Goal: Communication & Community: Answer question/provide support

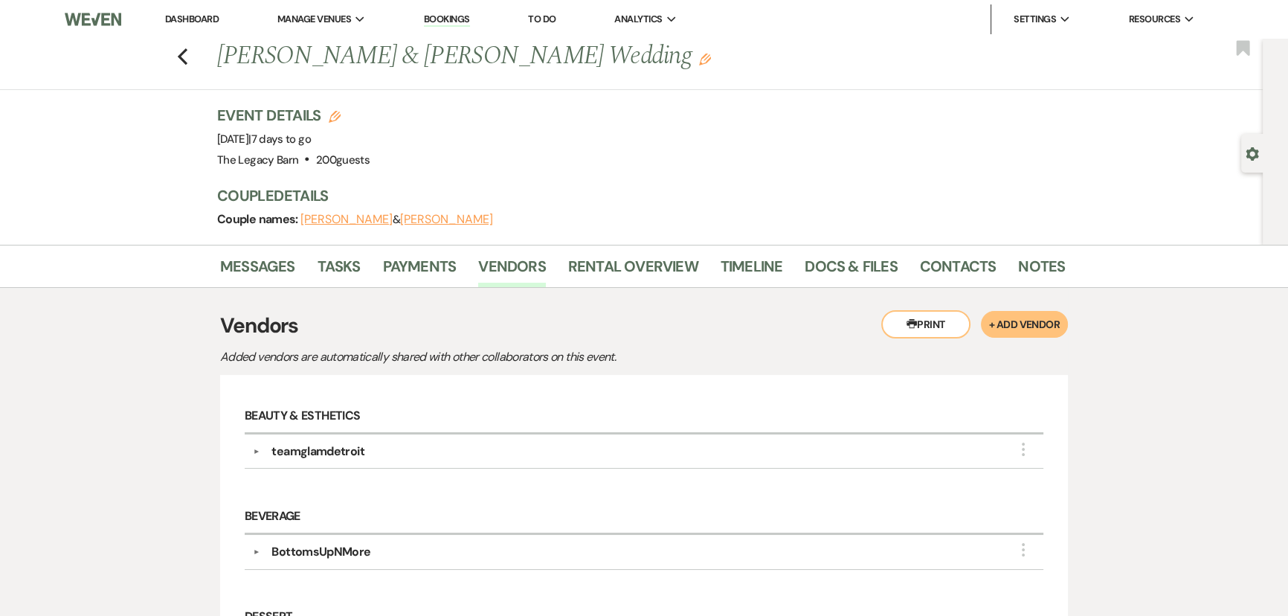
click at [187, 22] on link "Dashboard" at bounding box center [192, 19] width 54 height 13
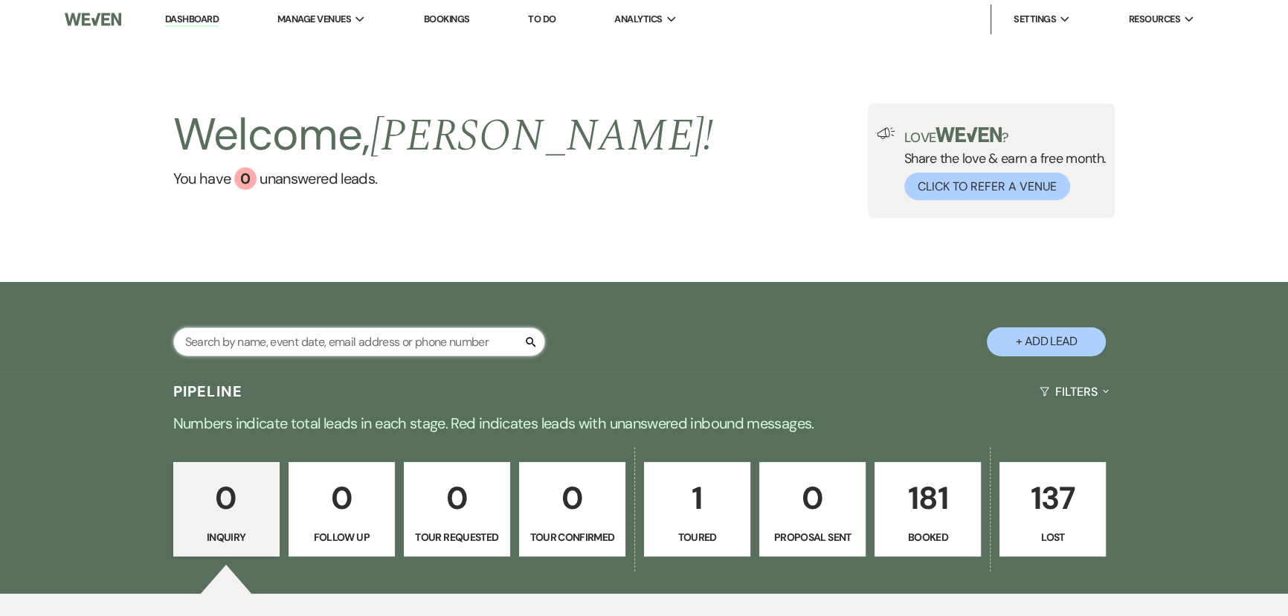
click at [241, 344] on input "text" at bounding box center [359, 341] width 372 height 29
type input "[PERSON_NAME]"
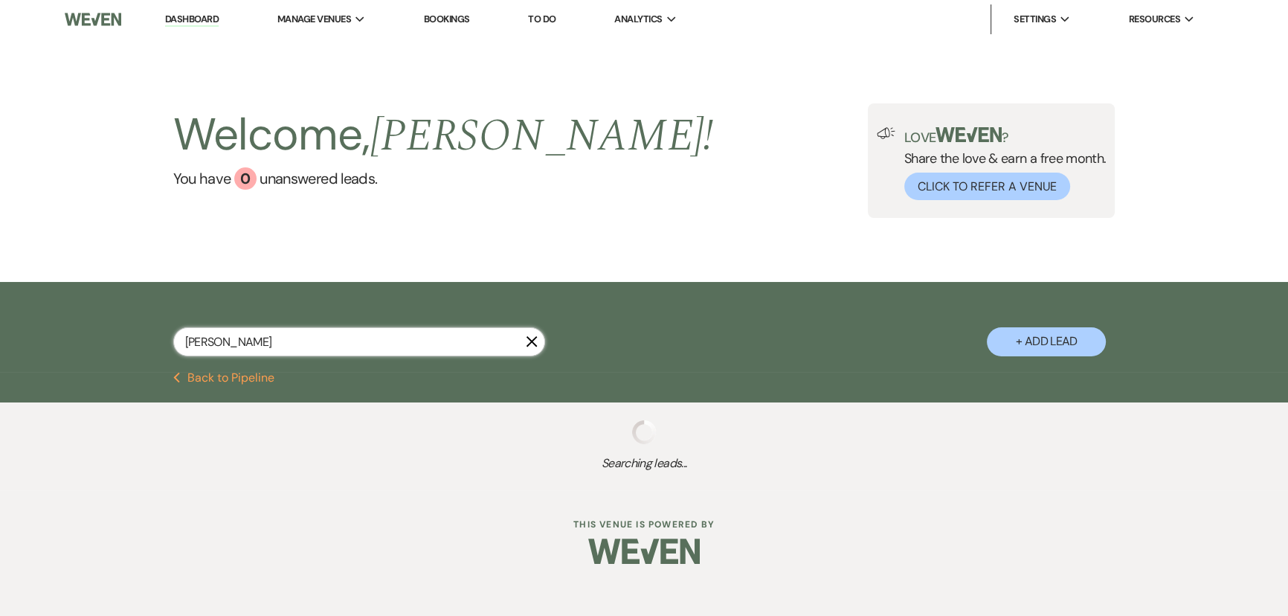
select select "8"
select select "5"
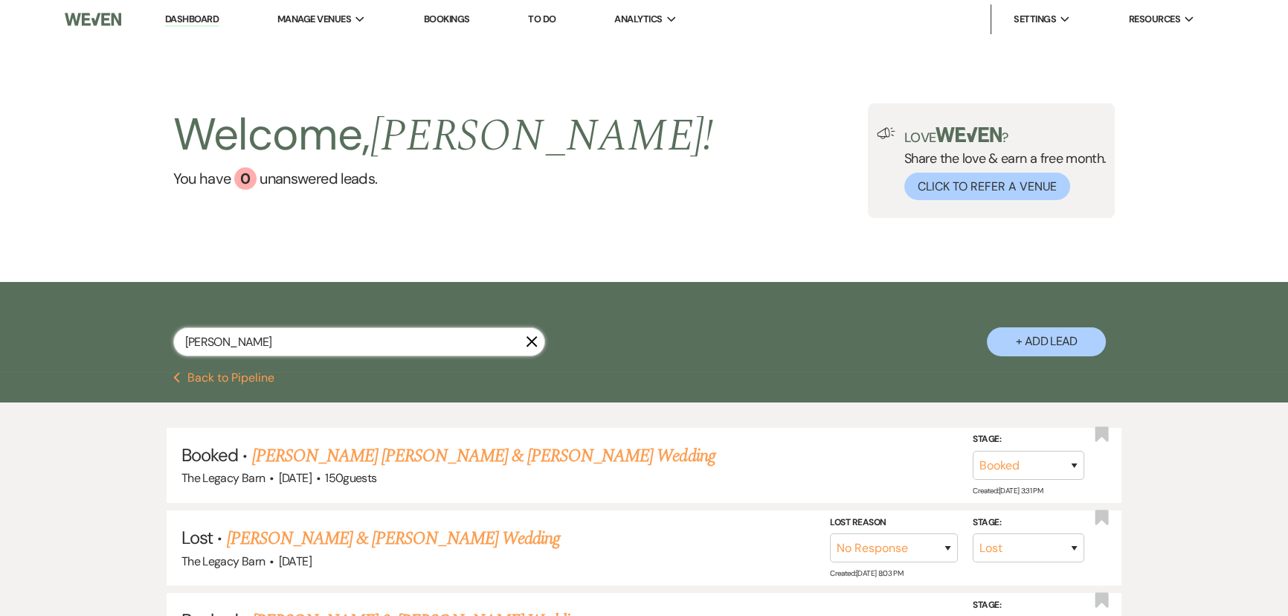
drag, startPoint x: 225, startPoint y: 340, endPoint x: 149, endPoint y: 344, distance: 76.7
click at [149, 344] on div "[PERSON_NAME] + Add Lead" at bounding box center [644, 328] width 1071 height 79
type input "[PERSON_NAME]"
select select "8"
select select "6"
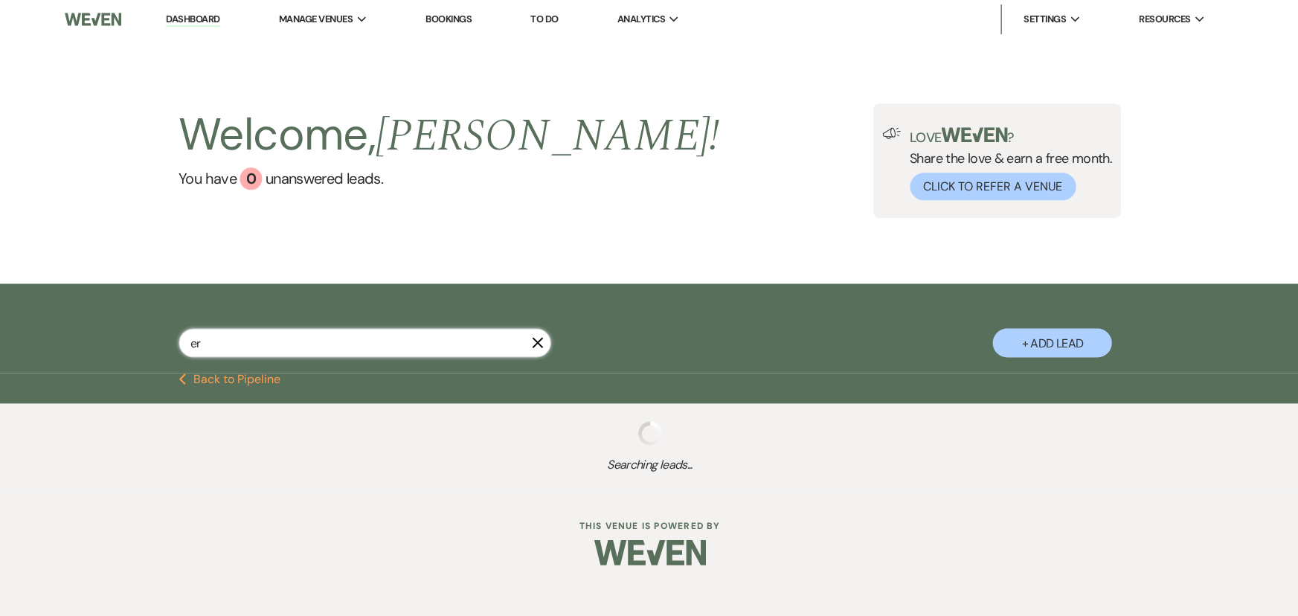
type input "e"
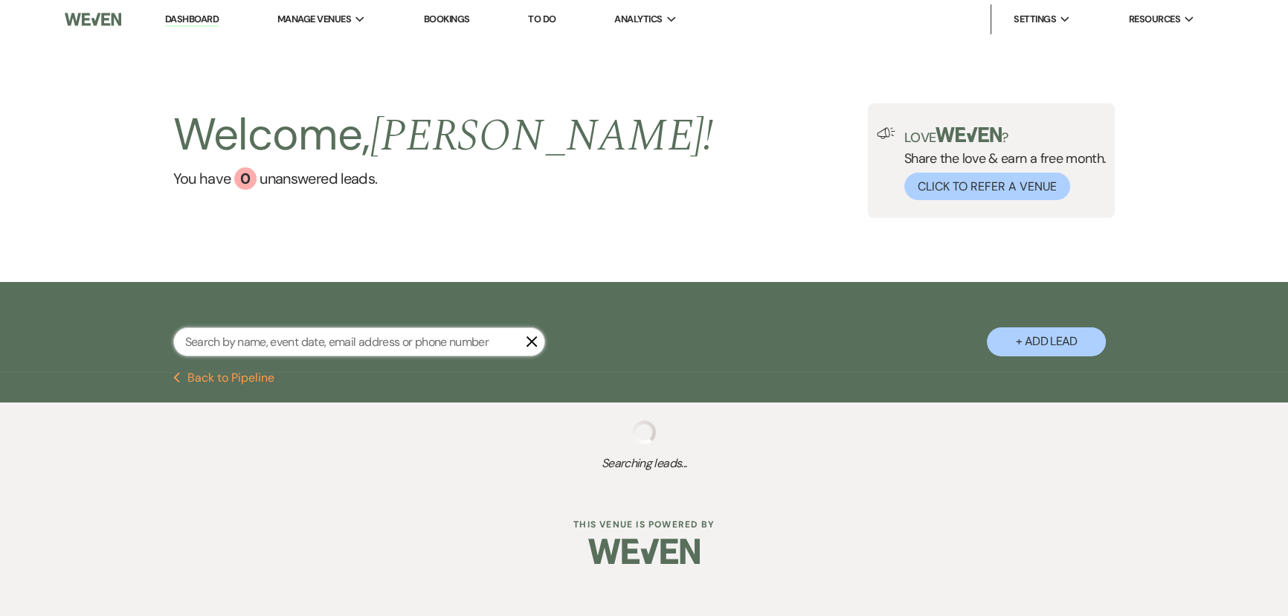
select select "8"
select select "6"
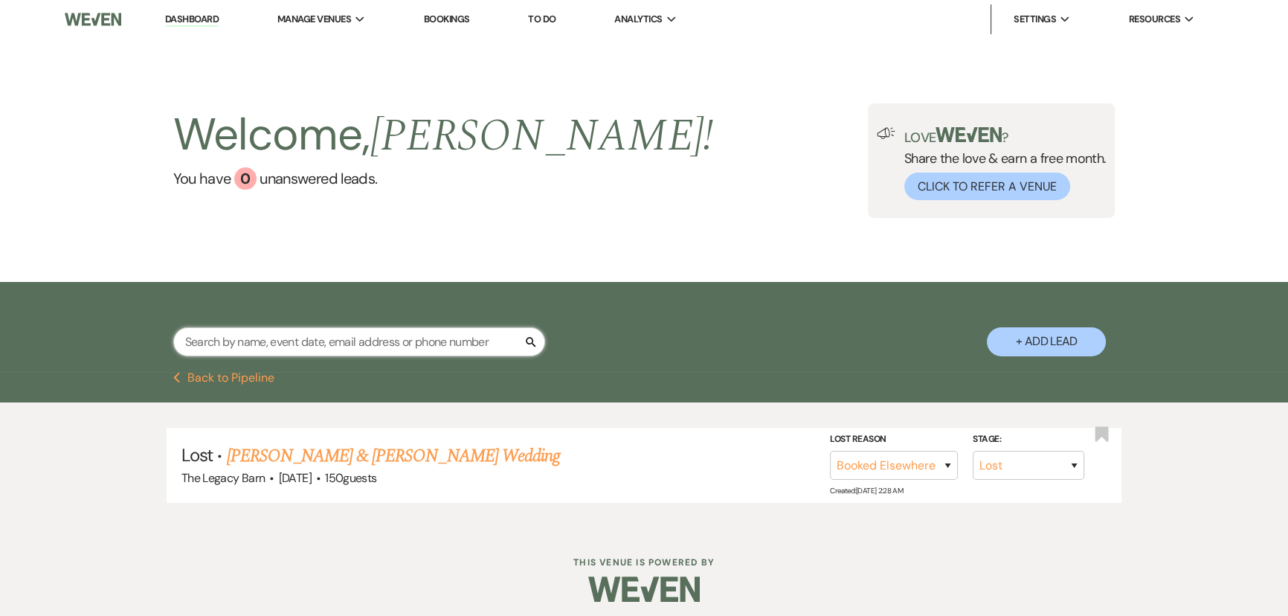
click at [306, 341] on input "text" at bounding box center [359, 341] width 372 height 29
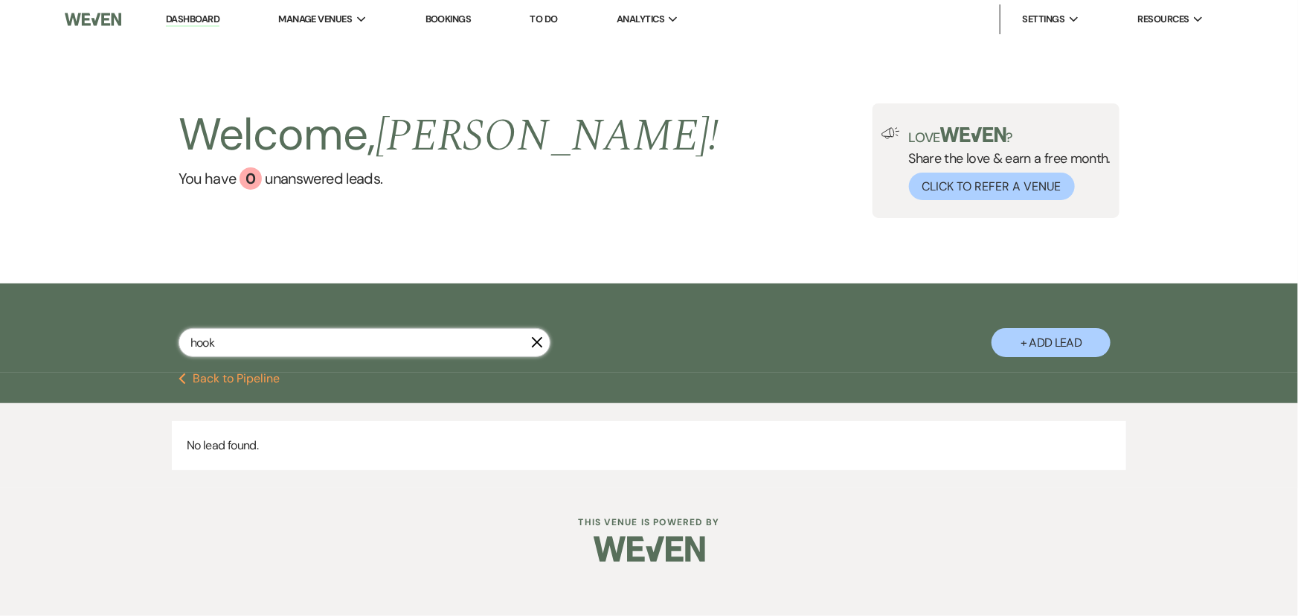
type input "hook"
click at [180, 376] on icon "Previous" at bounding box center [181, 379] width 7 height 12
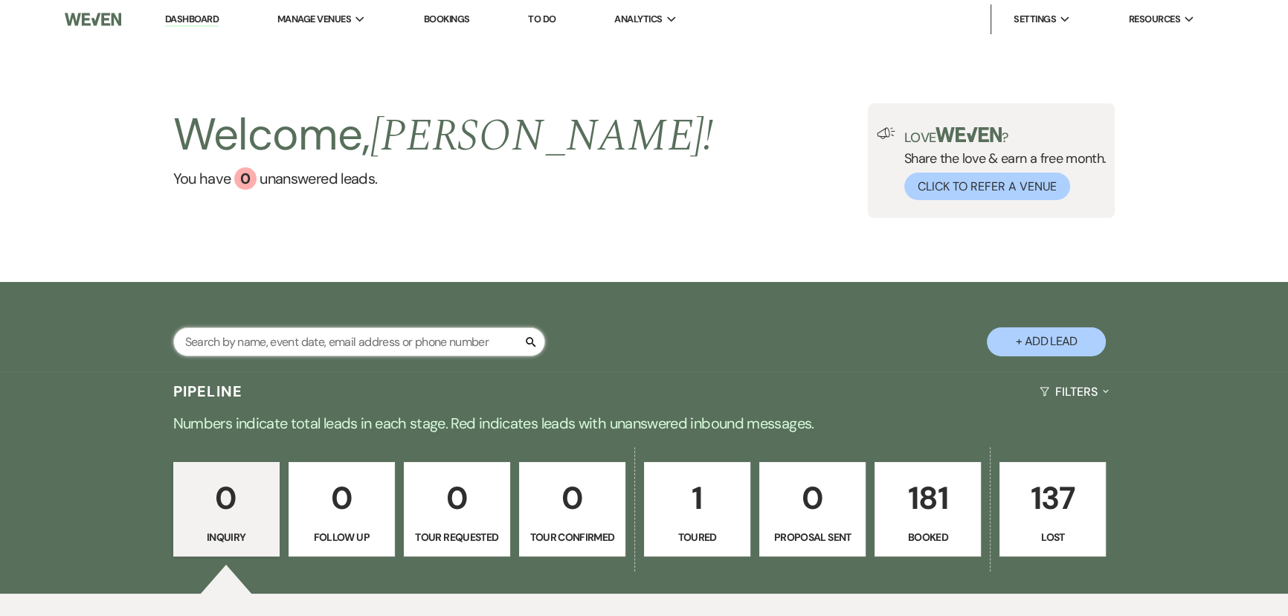
click at [217, 343] on input "text" at bounding box center [359, 341] width 372 height 29
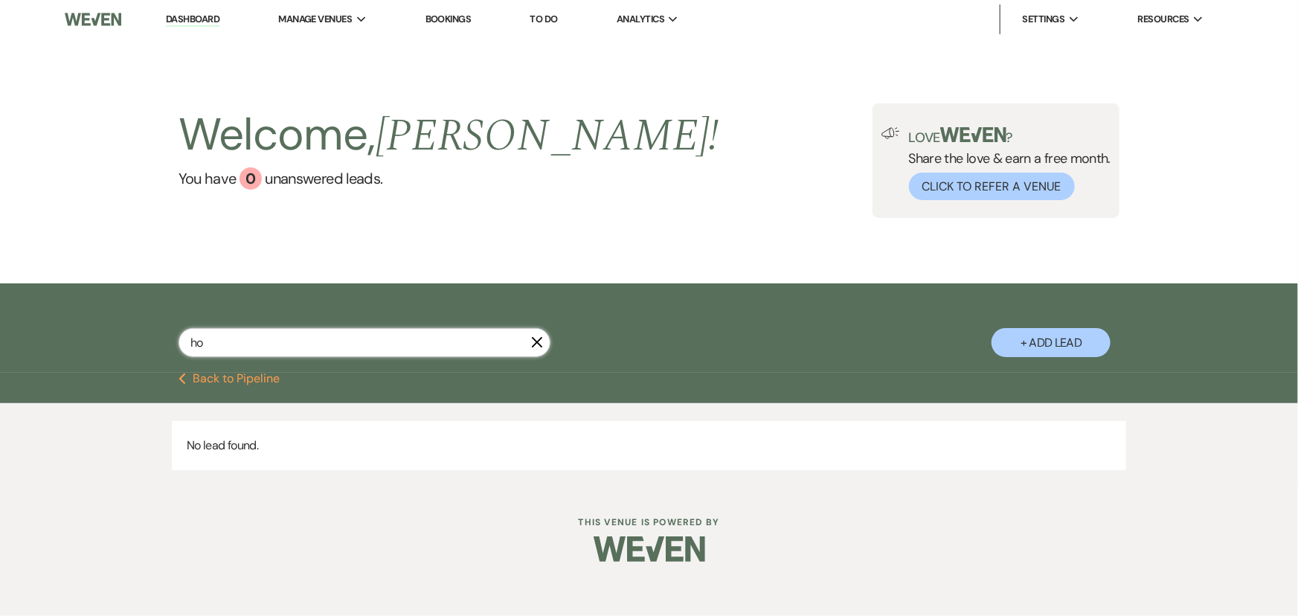
type input "h"
click at [206, 338] on input "text" at bounding box center [364, 342] width 372 height 29
type input "[PERSON_NAME]"
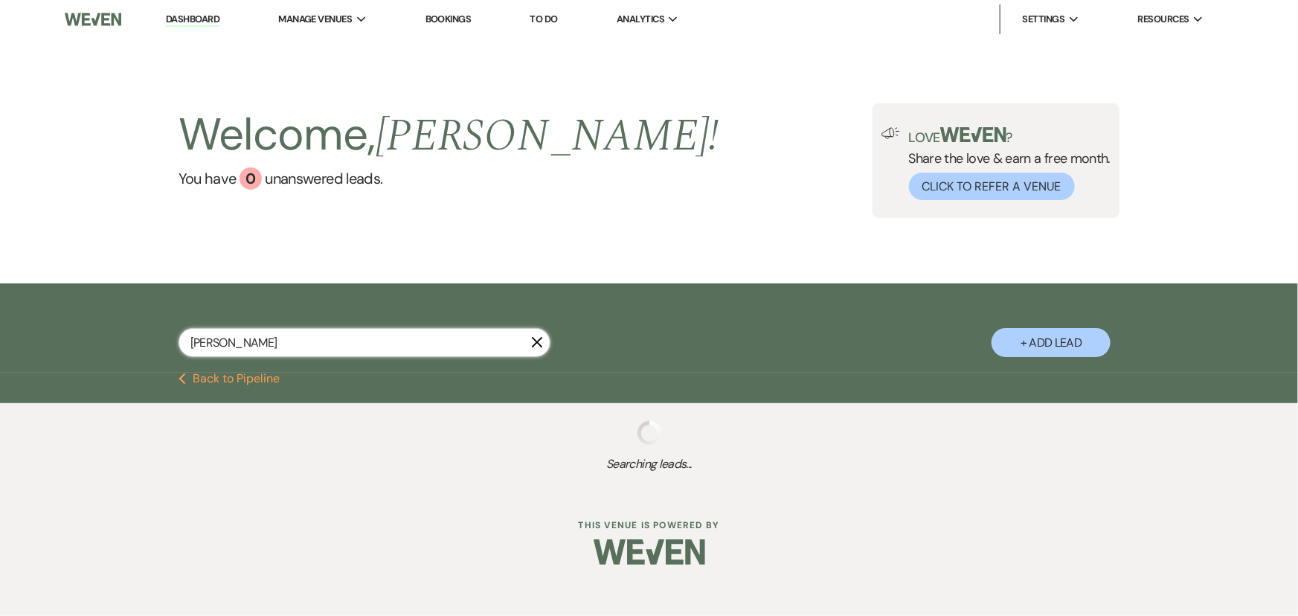
select select "8"
select select "5"
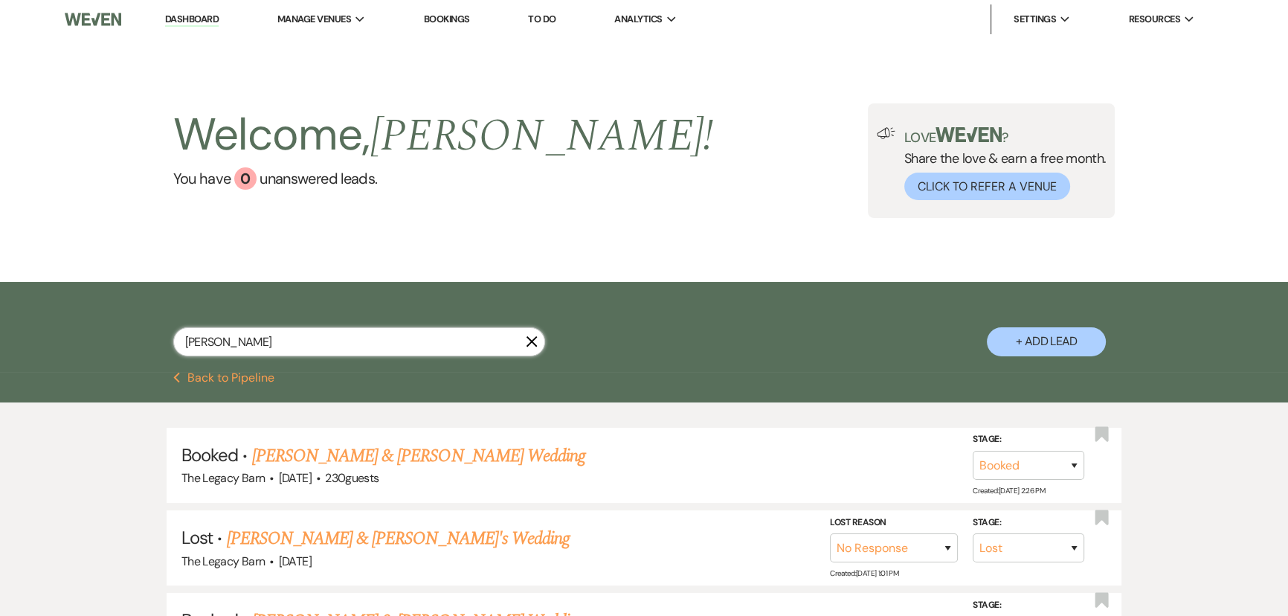
type input "[PERSON_NAME]"
click at [532, 341] on use "button" at bounding box center [531, 341] width 11 height 11
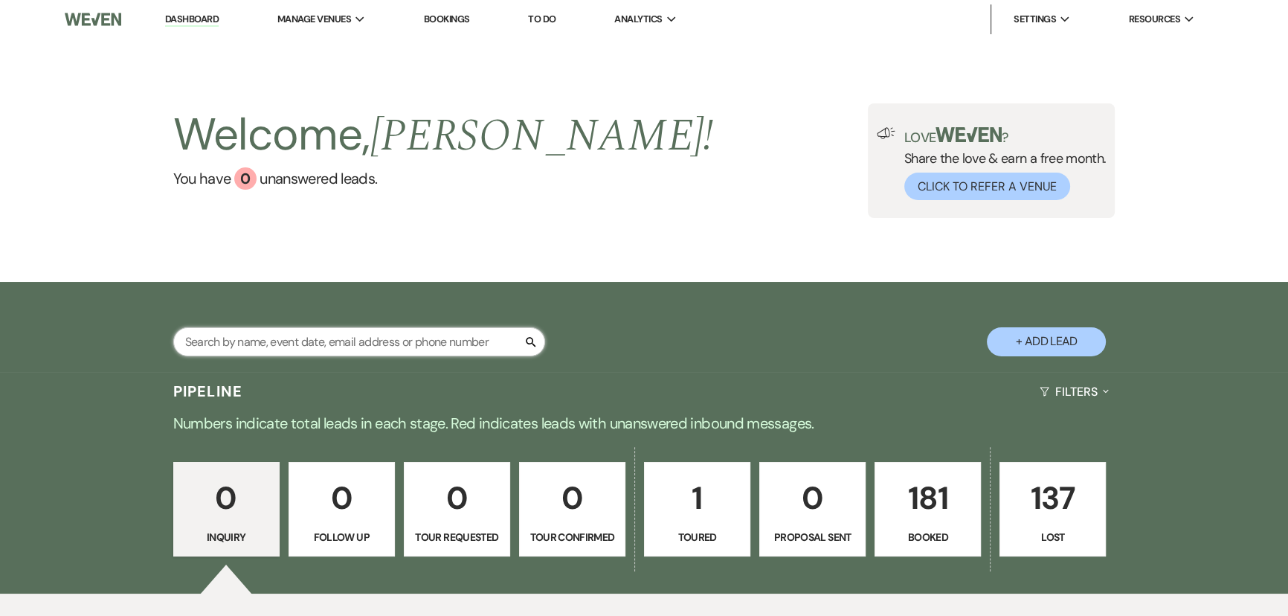
click at [227, 346] on input "text" at bounding box center [359, 341] width 372 height 29
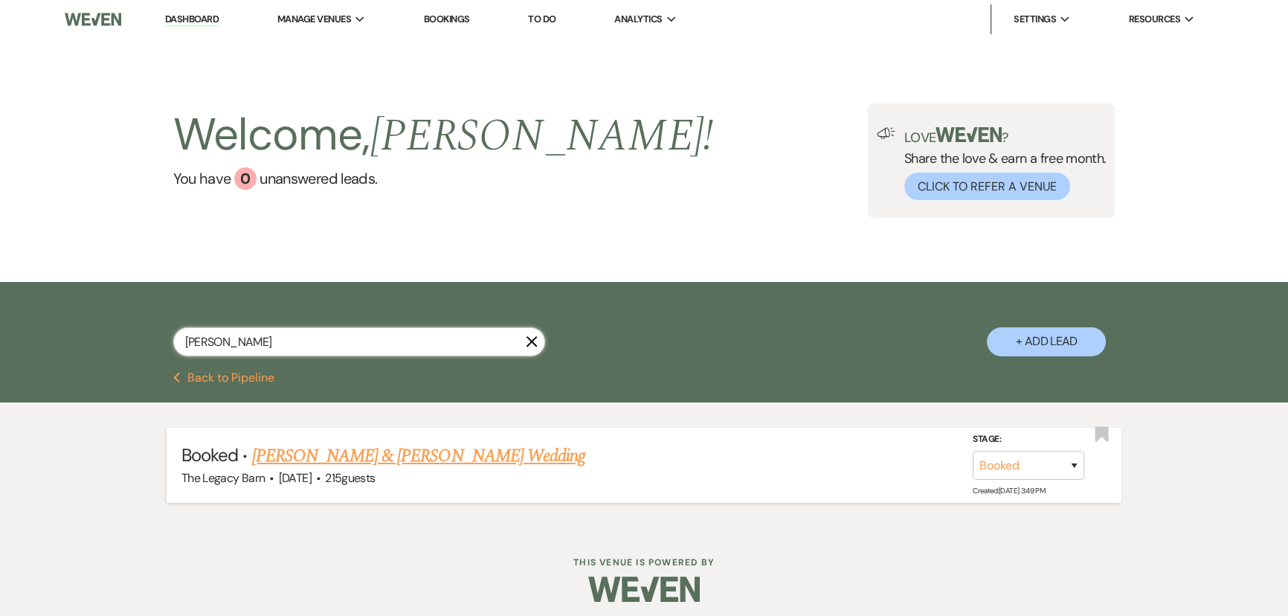
type input "[PERSON_NAME]"
click at [338, 457] on link "[PERSON_NAME] & [PERSON_NAME] Wedding" at bounding box center [418, 455] width 333 height 27
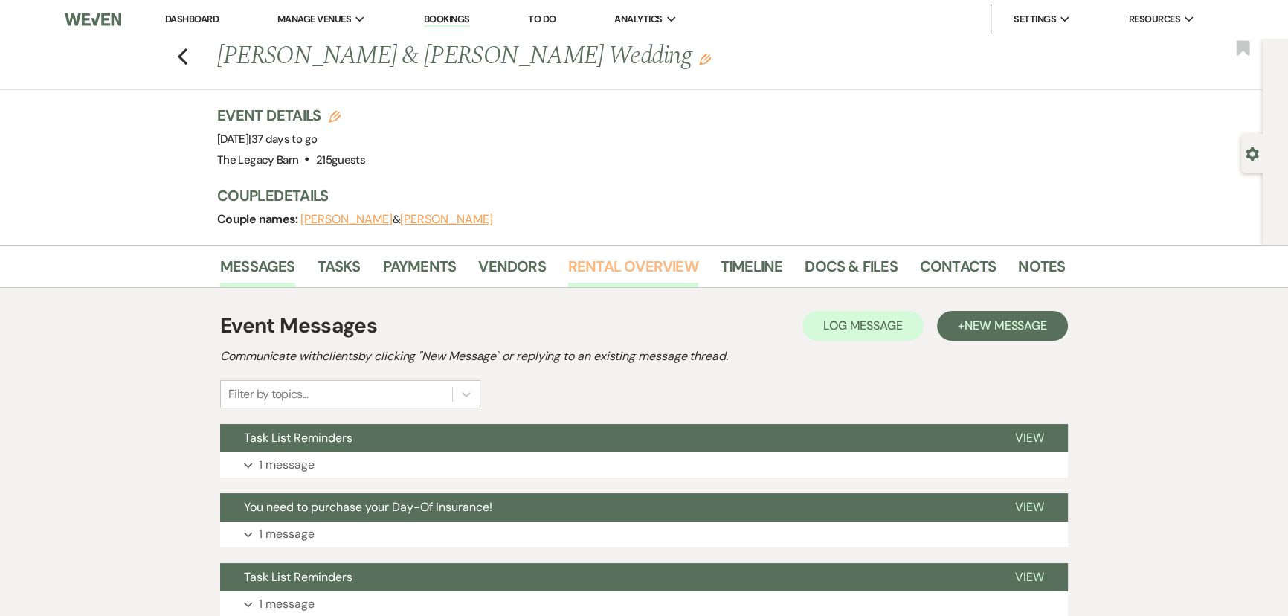
click at [663, 273] on link "Rental Overview" at bounding box center [633, 270] width 130 height 33
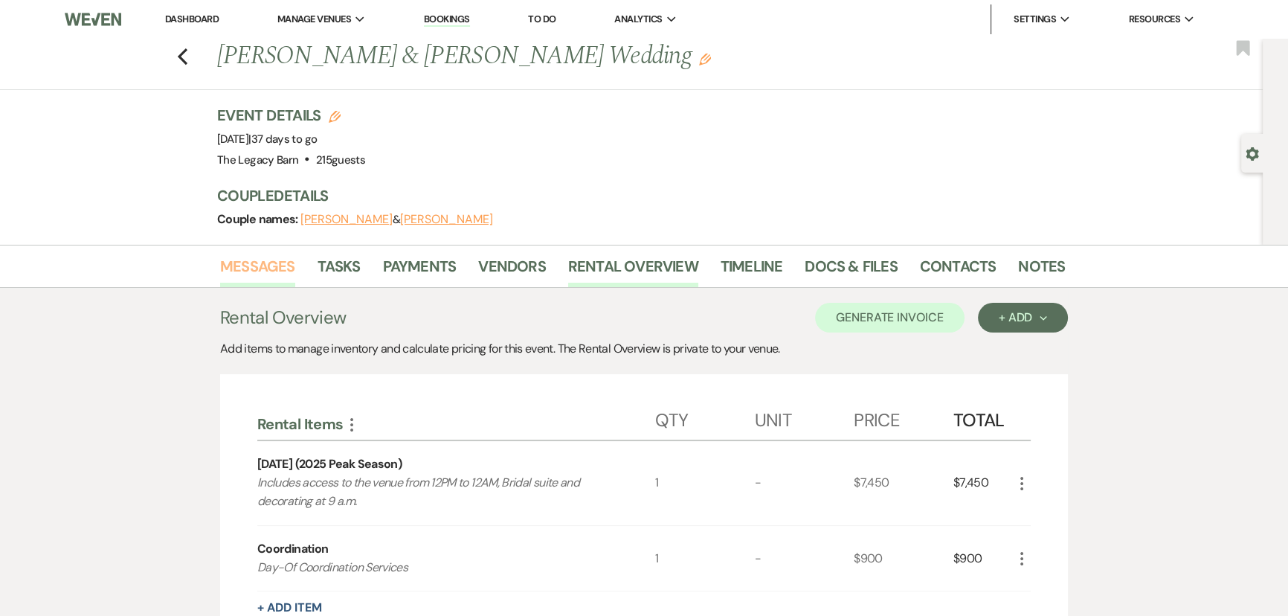
click at [263, 268] on link "Messages" at bounding box center [257, 270] width 75 height 33
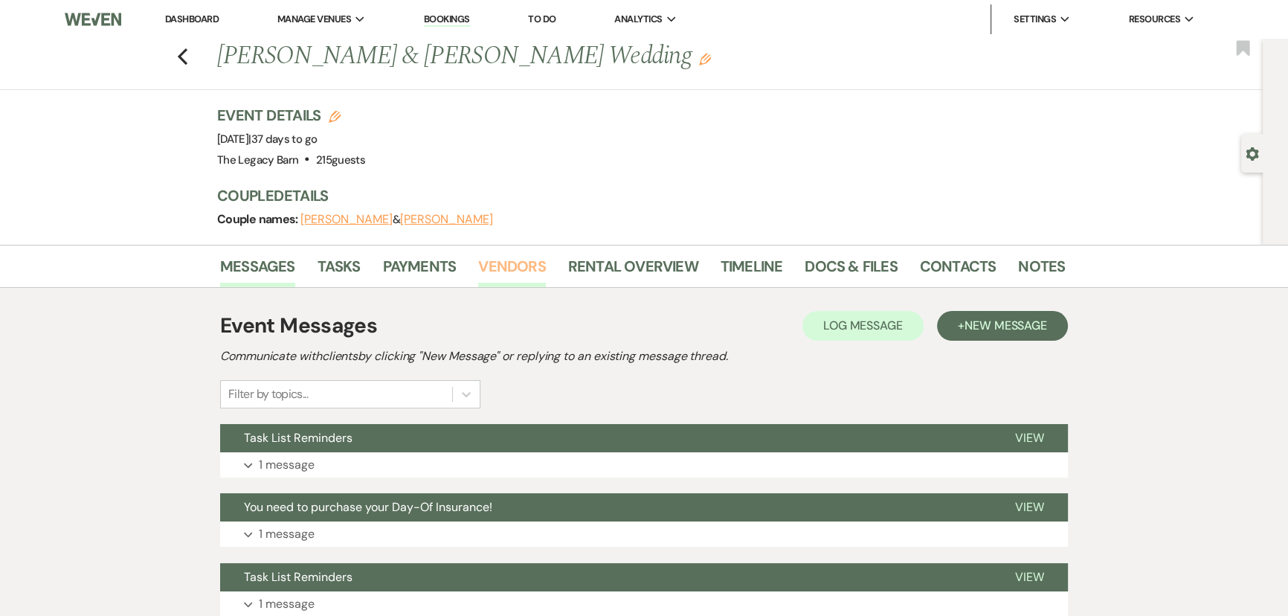
click at [527, 264] on link "Vendors" at bounding box center [511, 270] width 67 height 33
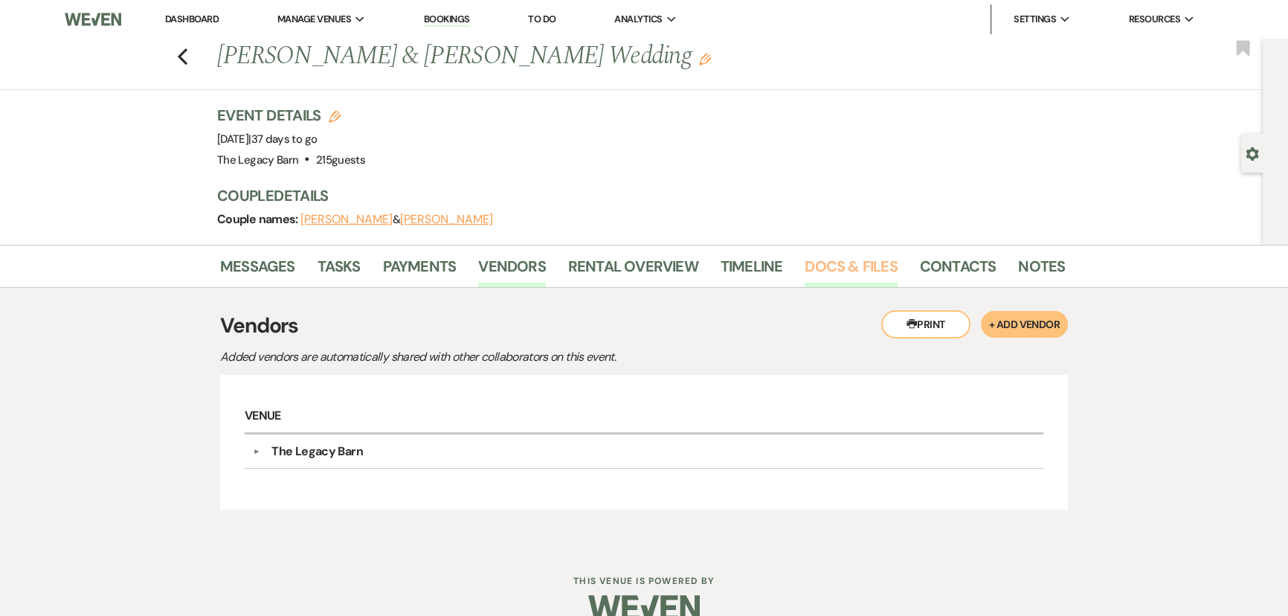
click at [826, 257] on link "Docs & Files" at bounding box center [851, 270] width 92 height 33
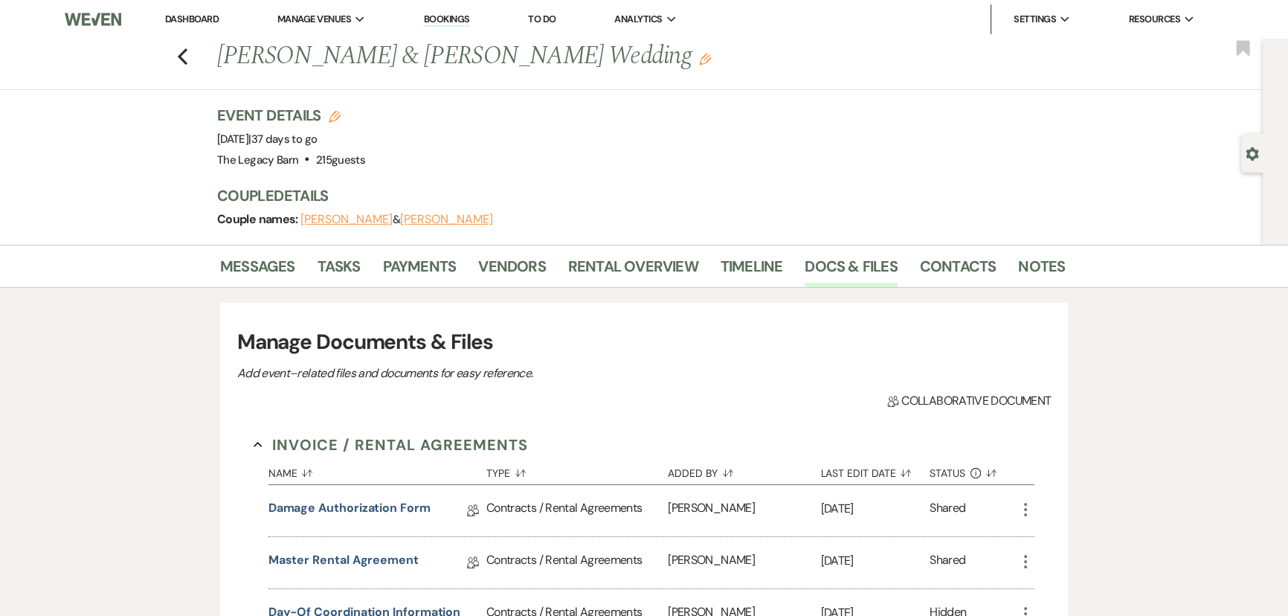
click at [252, 253] on li "Messages" at bounding box center [268, 269] width 97 height 36
click at [225, 262] on link "Messages" at bounding box center [257, 270] width 75 height 33
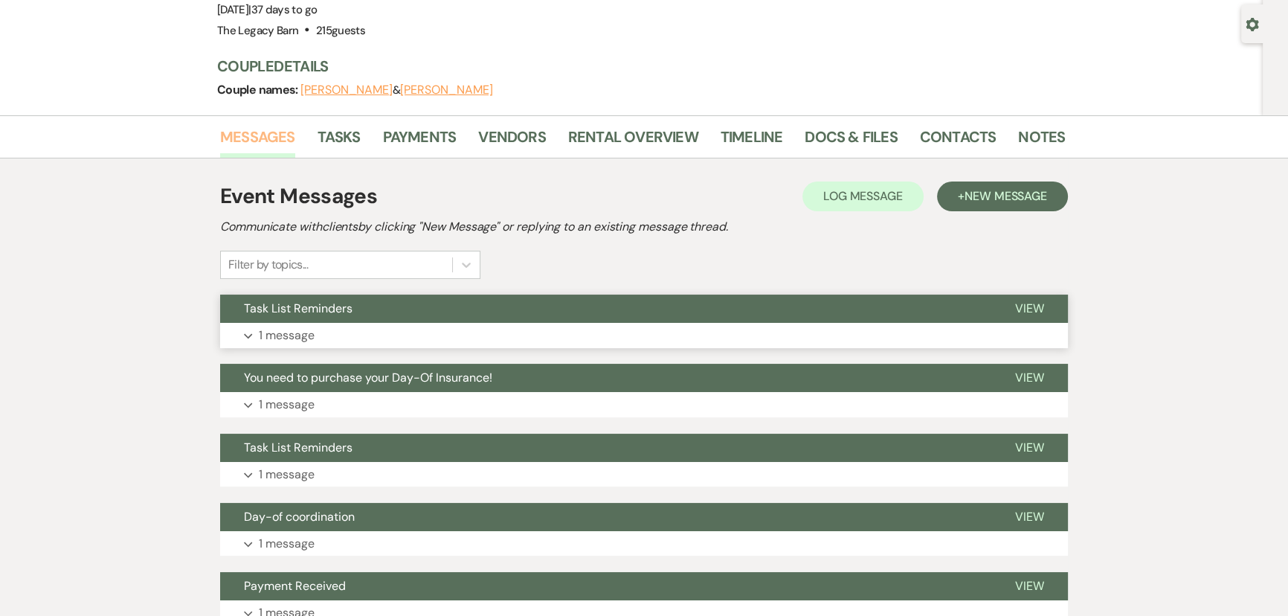
scroll to position [135, 0]
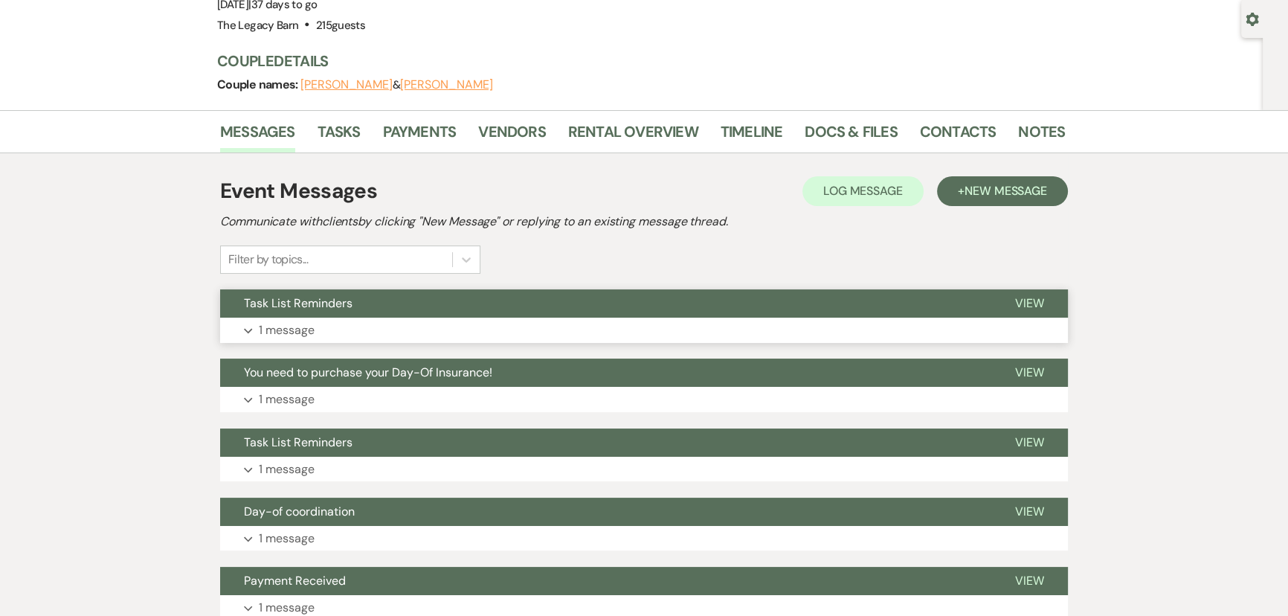
click at [344, 305] on span "Task List Reminders" at bounding box center [298, 303] width 109 height 16
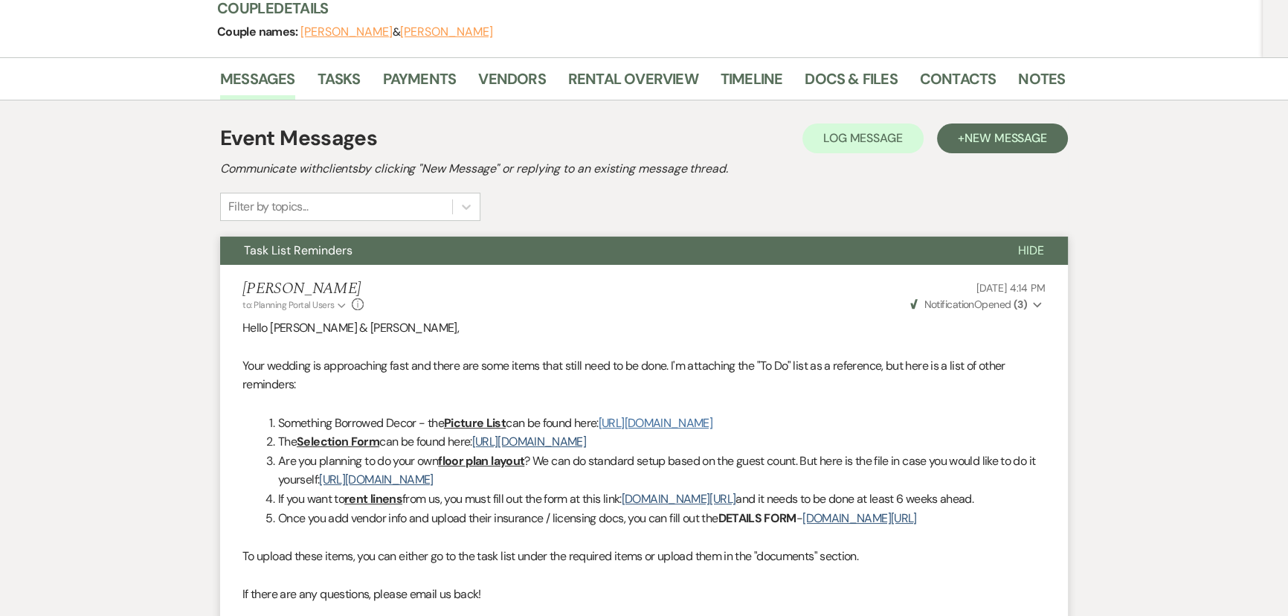
scroll to position [0, 0]
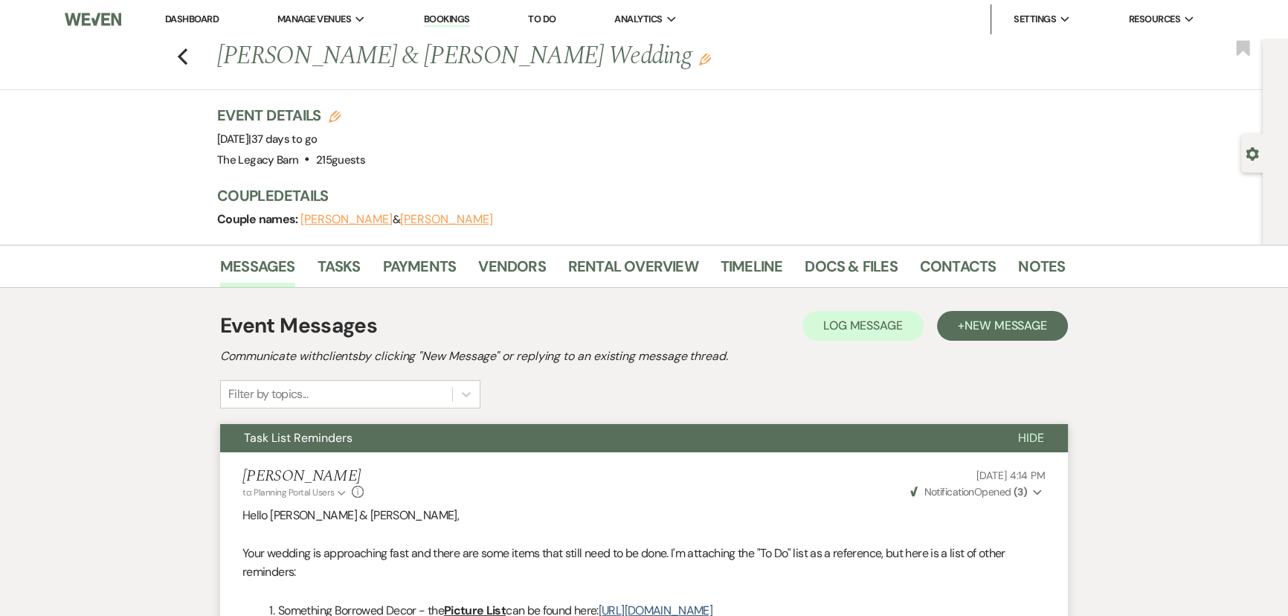
click at [192, 13] on link "Dashboard" at bounding box center [192, 19] width 54 height 13
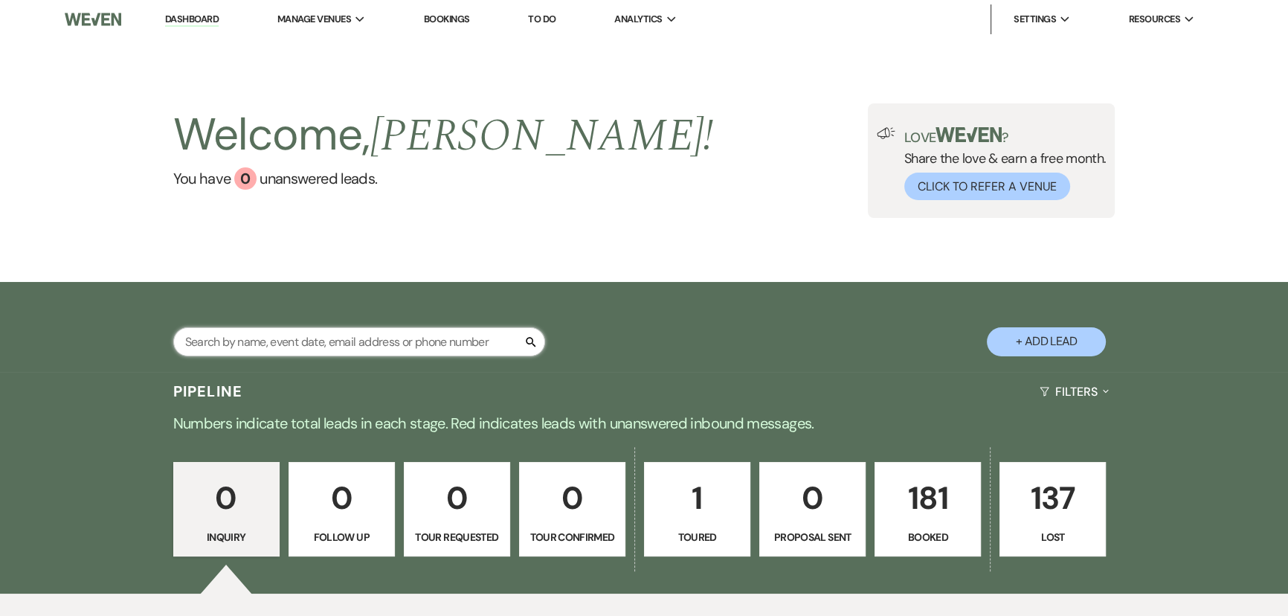
click at [202, 328] on input "text" at bounding box center [359, 341] width 372 height 29
type input "[PERSON_NAME]"
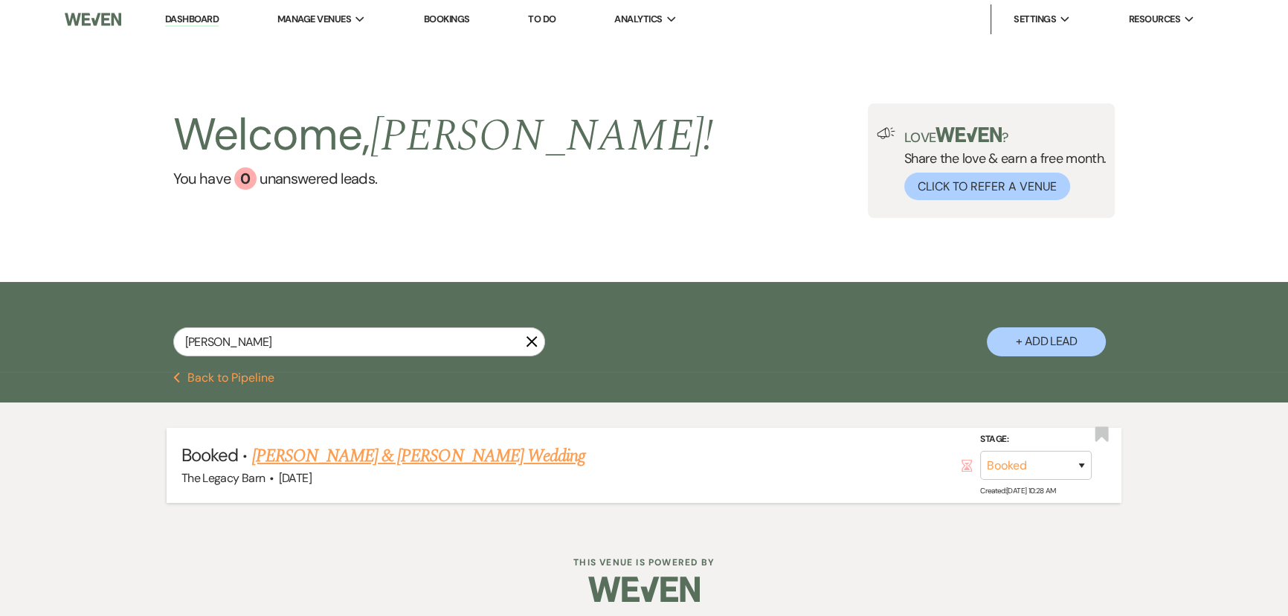
click at [347, 454] on link "[PERSON_NAME] & [PERSON_NAME] Wedding" at bounding box center [418, 455] width 333 height 27
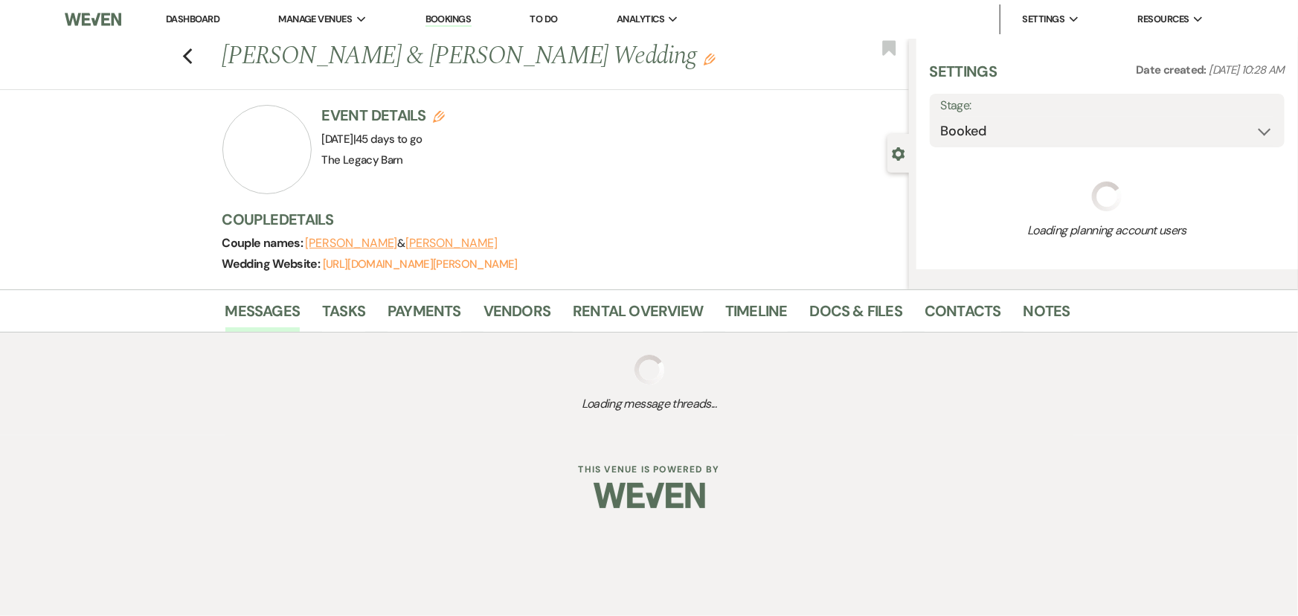
select select "6"
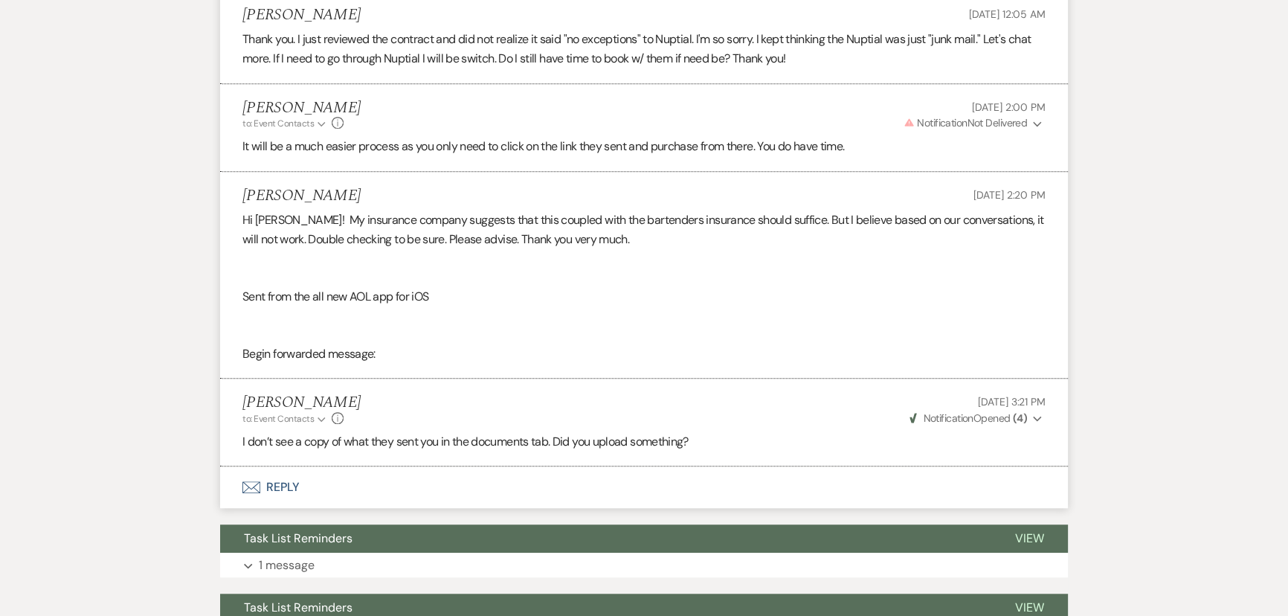
scroll to position [1237, 0]
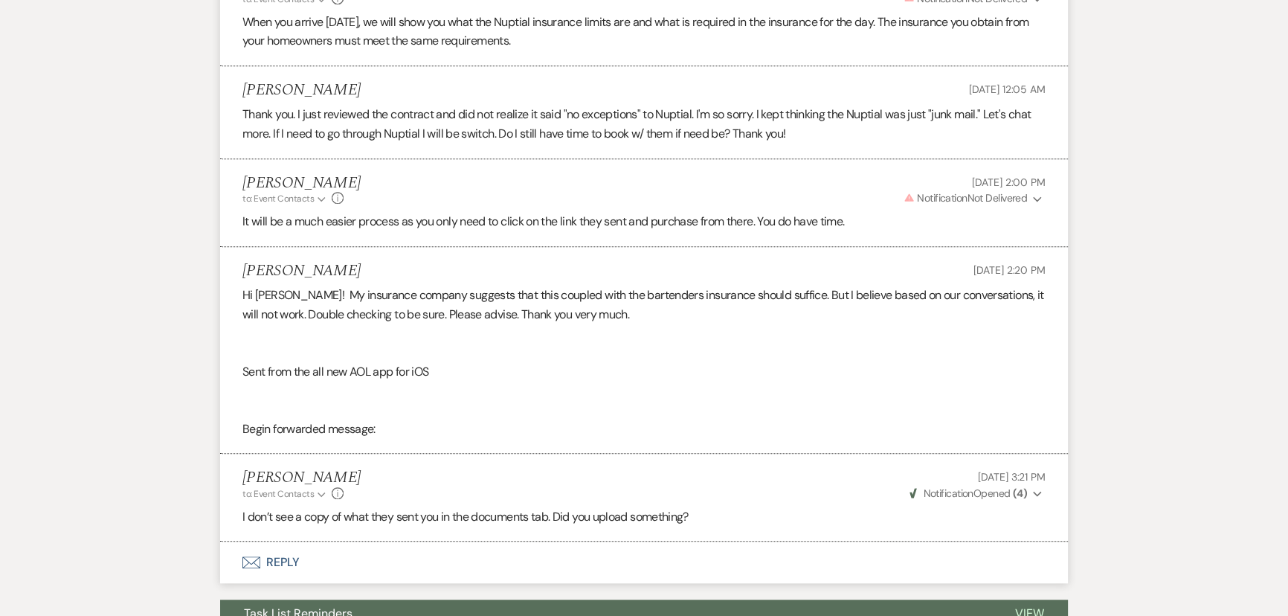
click at [280, 541] on button "Envelope Reply" at bounding box center [644, 562] width 848 height 42
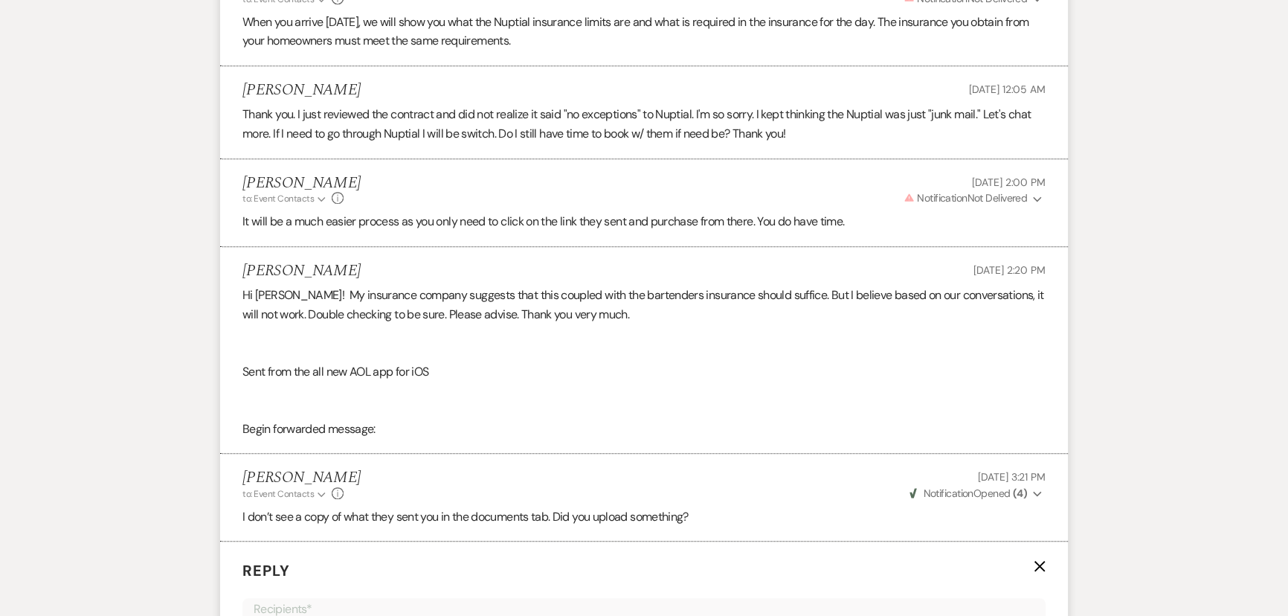
scroll to position [1603, 0]
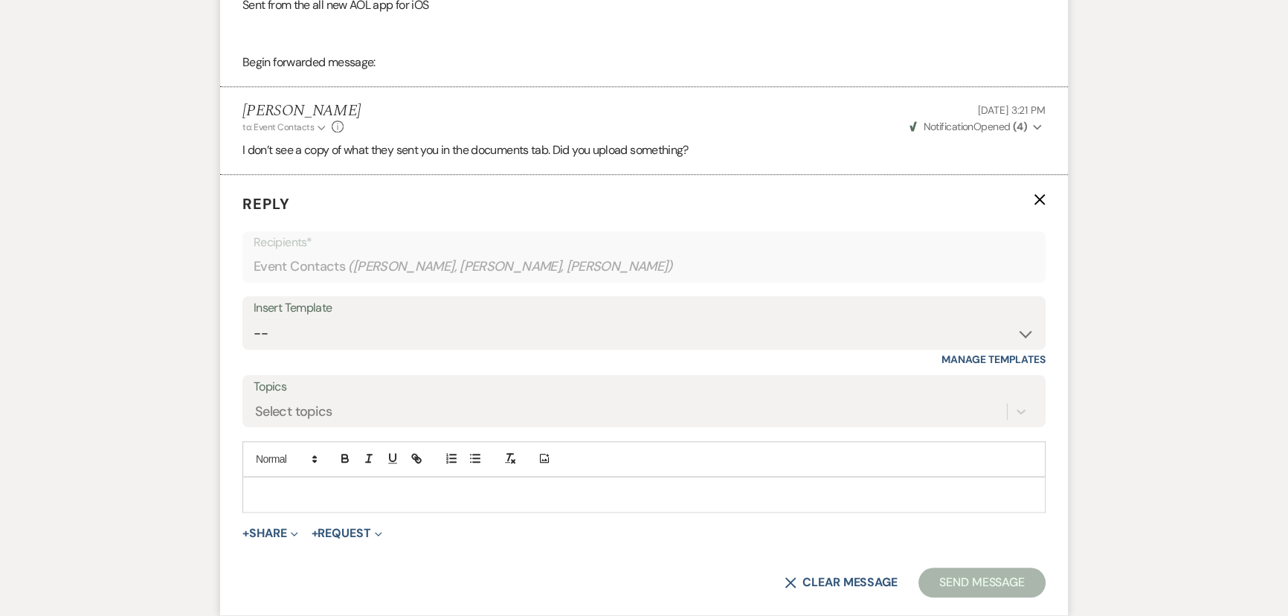
click at [268, 486] on p at bounding box center [643, 494] width 779 height 16
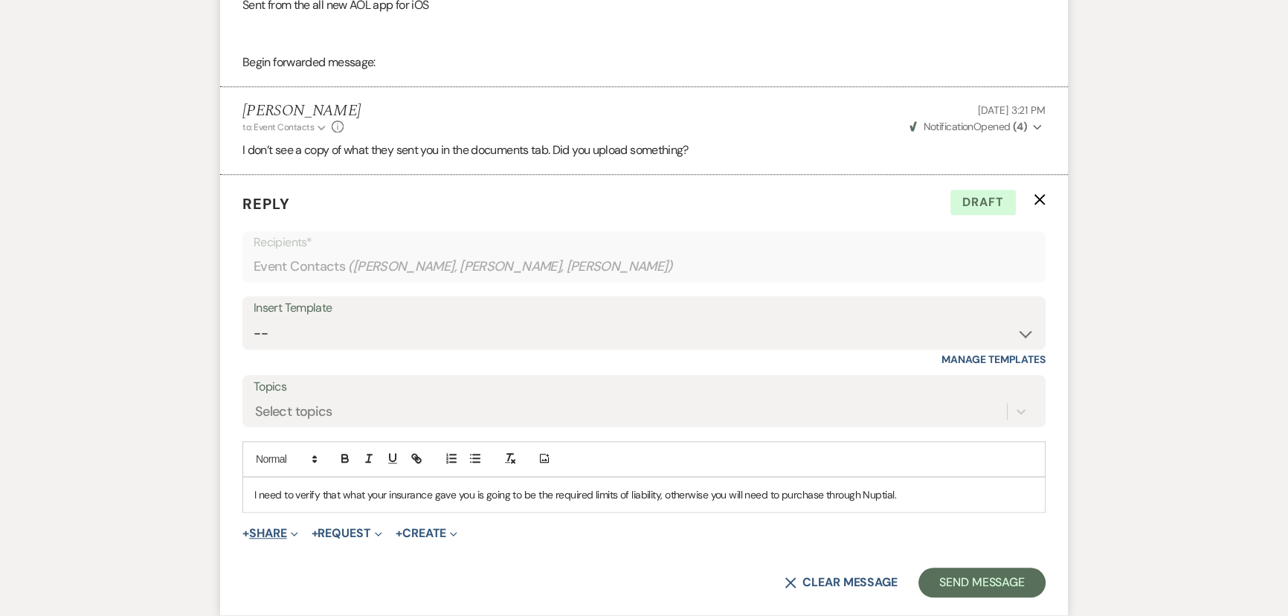
click at [269, 527] on button "+ Share Expand" at bounding box center [270, 533] width 56 height 12
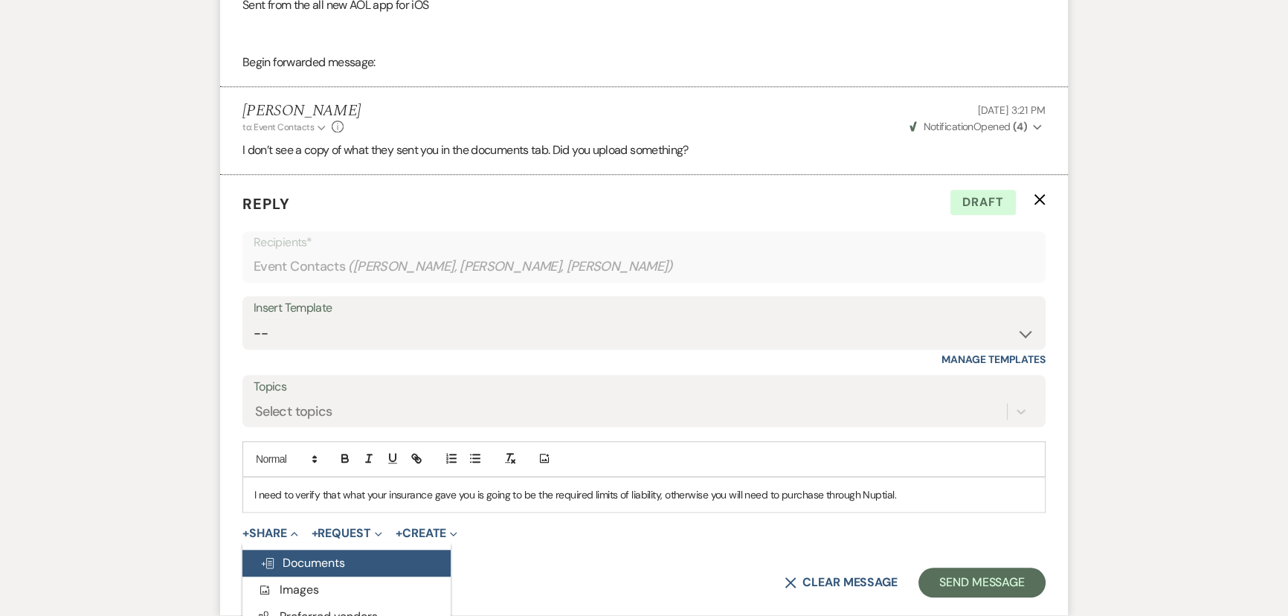
click at [295, 555] on span "Doc Upload Documents" at bounding box center [302, 563] width 85 height 16
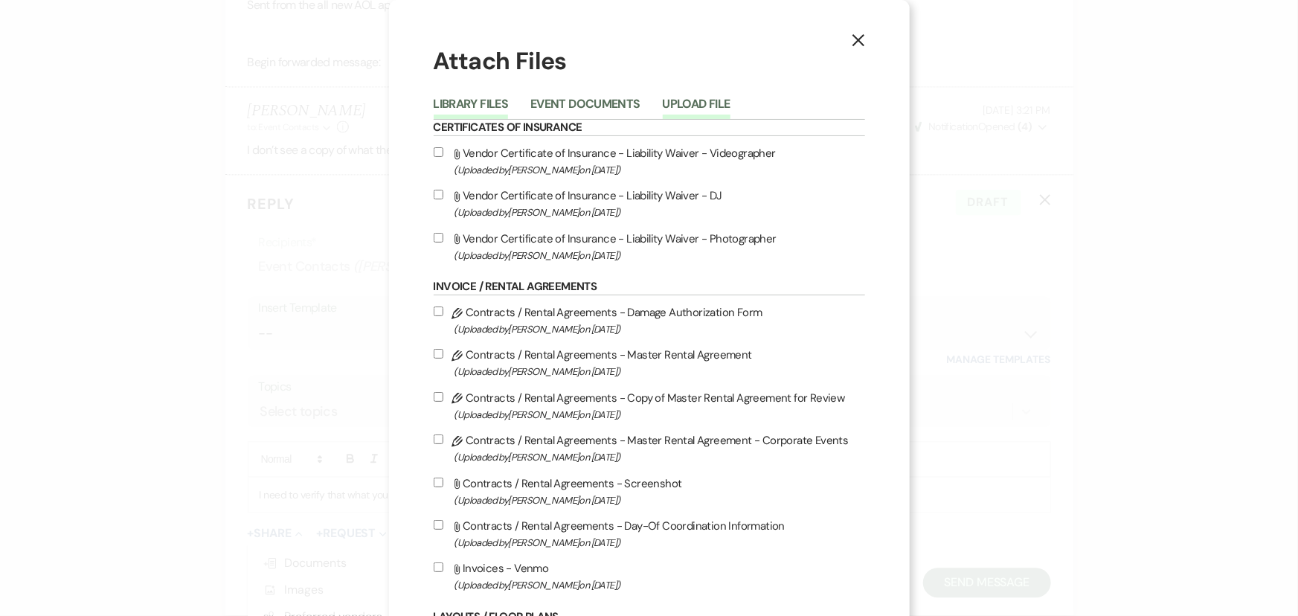
click at [673, 107] on button "Upload File" at bounding box center [697, 108] width 68 height 21
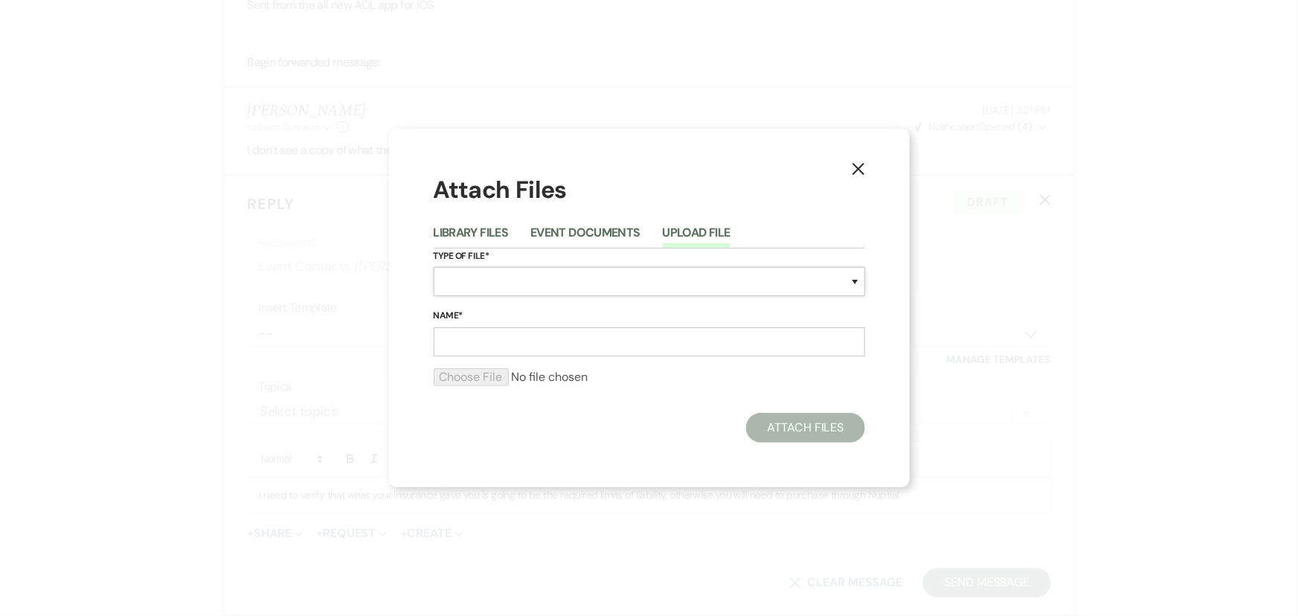
click at [444, 283] on select "Special Event Insurance Vendor Certificate of Insurance Contracts / Rental Agre…" at bounding box center [649, 281] width 431 height 29
select select "19"
click at [434, 267] on select "Special Event Insurance Vendor Certificate of Insurance Contracts / Rental Agre…" at bounding box center [649, 281] width 431 height 29
click at [465, 338] on input "Name*" at bounding box center [649, 341] width 431 height 29
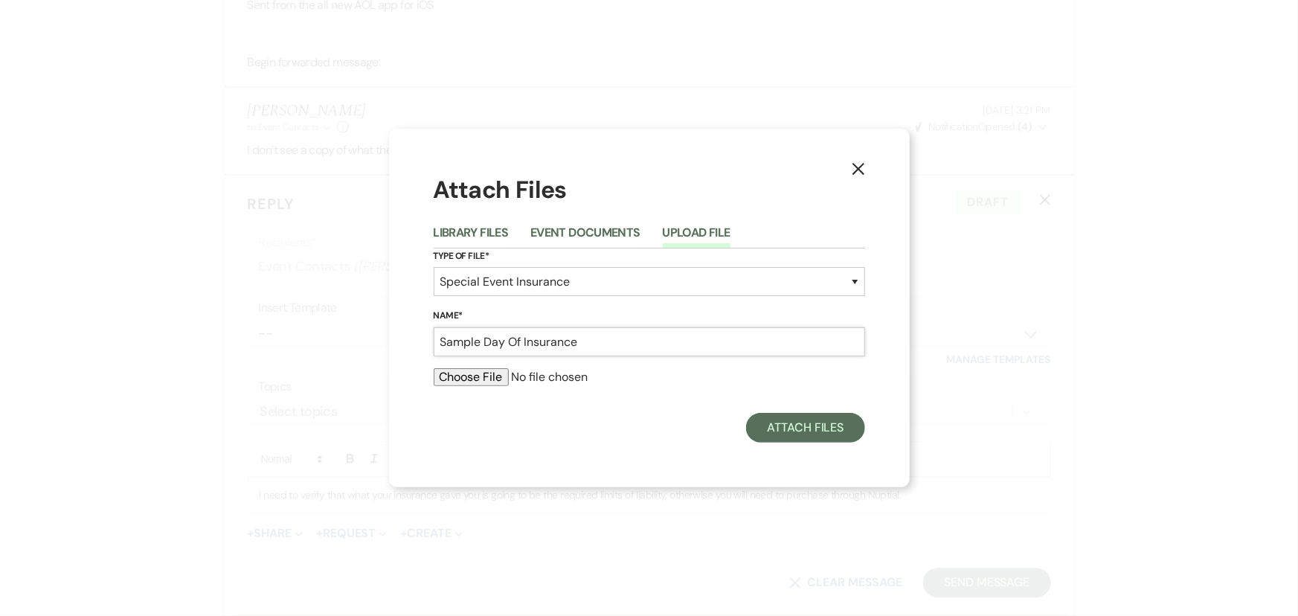
type input "Sample Day Of Insurance"
click at [466, 383] on input "file" at bounding box center [649, 377] width 431 height 18
type input "C:\fakepath\Sample Day Of Policy.pdf"
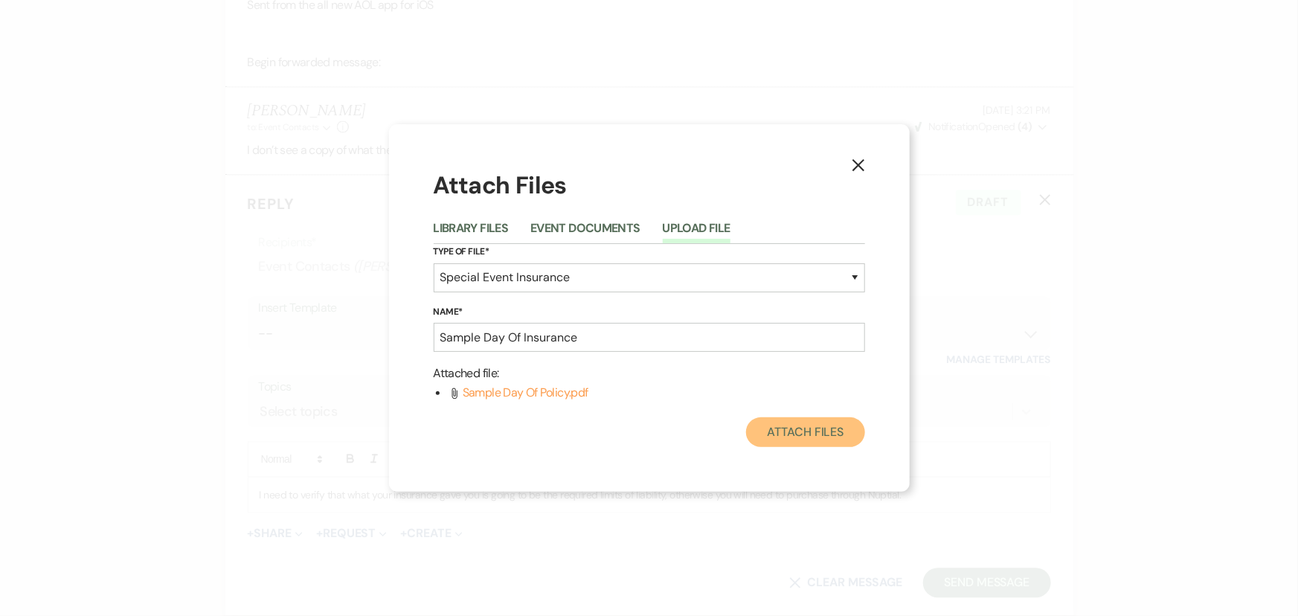
click at [773, 434] on button "Attach Files" at bounding box center [805, 432] width 118 height 30
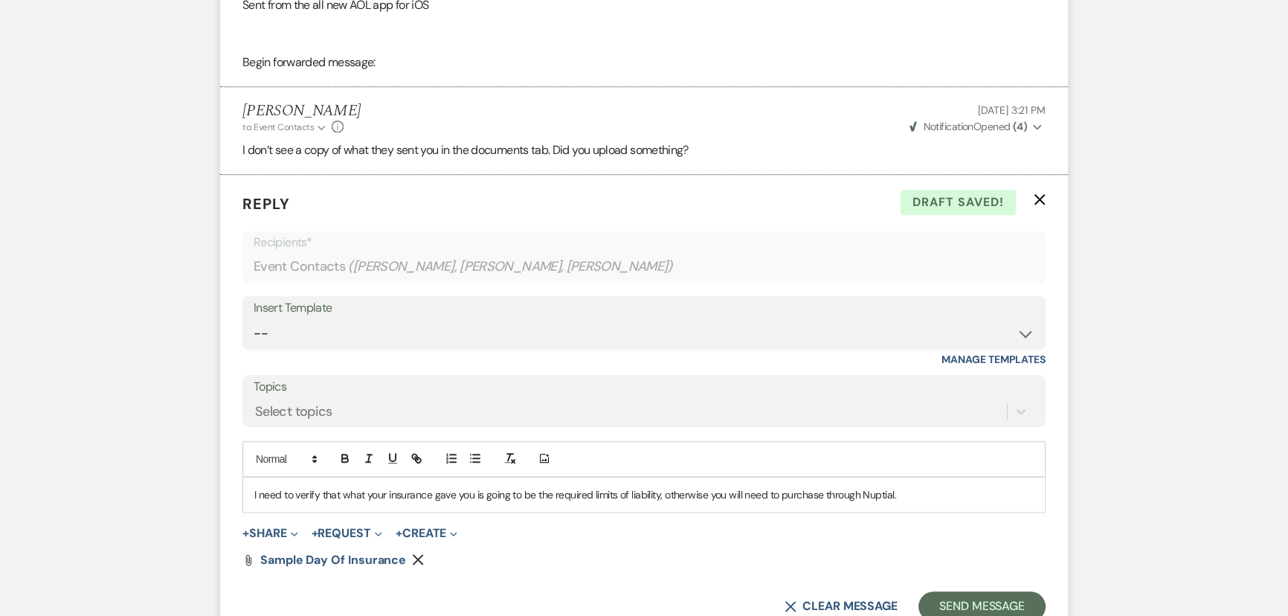
click at [914, 486] on p "I need to verify that what your insurance gave you is going to be the required …" at bounding box center [643, 494] width 779 height 16
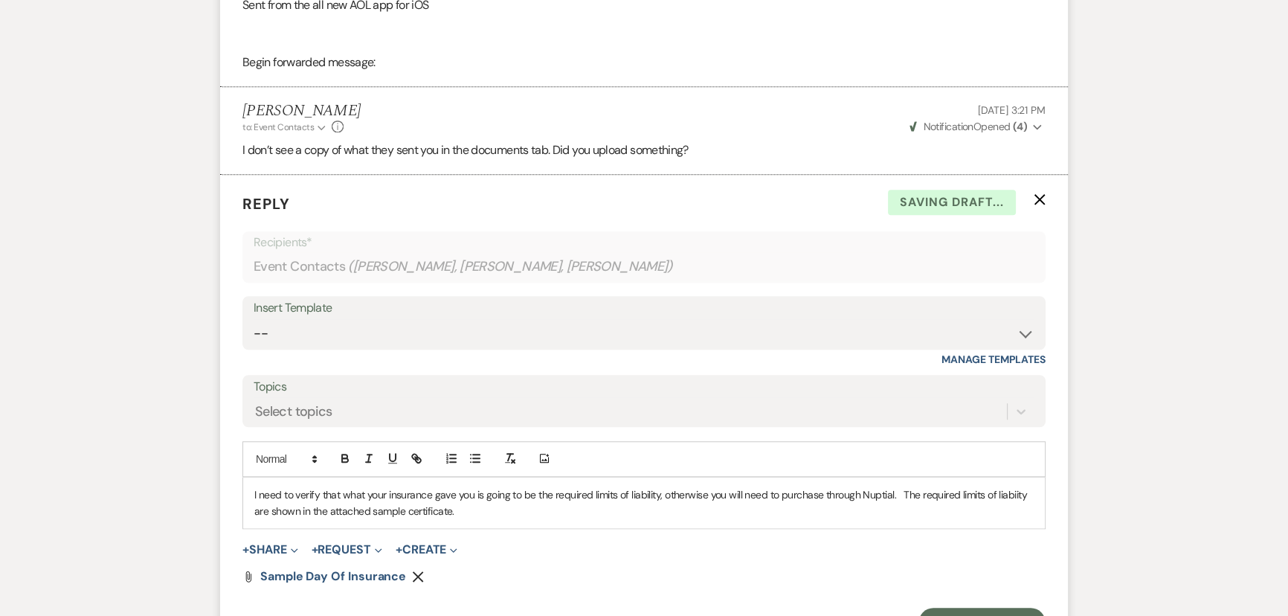
click at [1010, 486] on p "I need to verify that what your insurance gave you is going to be the required …" at bounding box center [643, 502] width 779 height 33
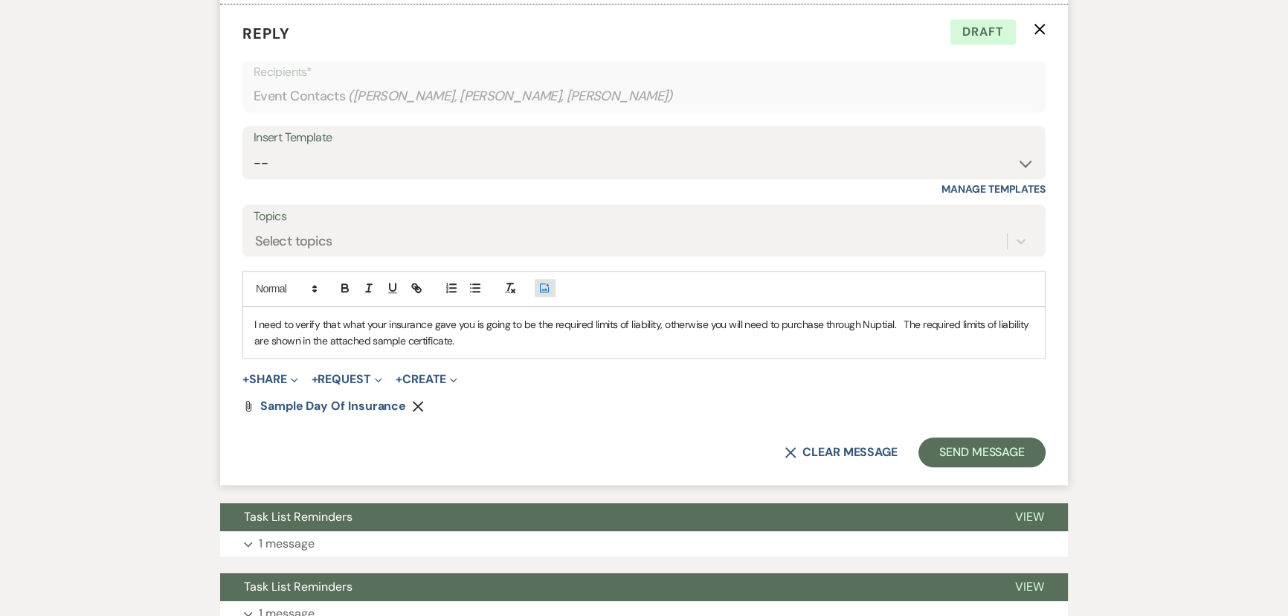
scroll to position [1806, 0]
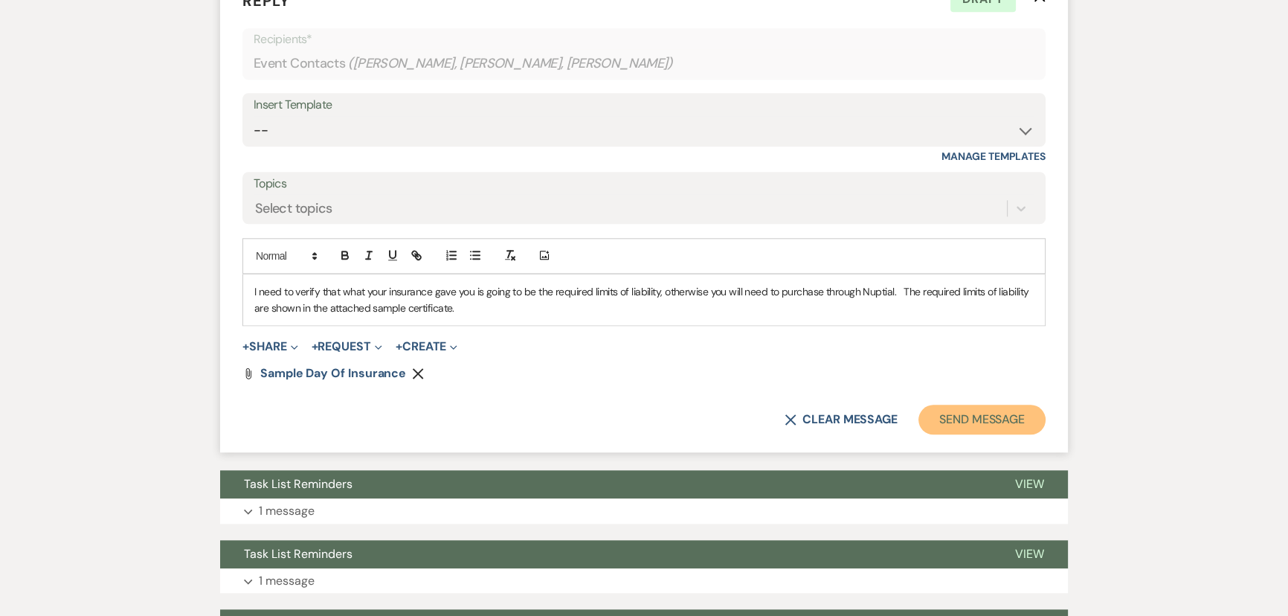
click at [968, 405] on button "Send Message" at bounding box center [981, 420] width 127 height 30
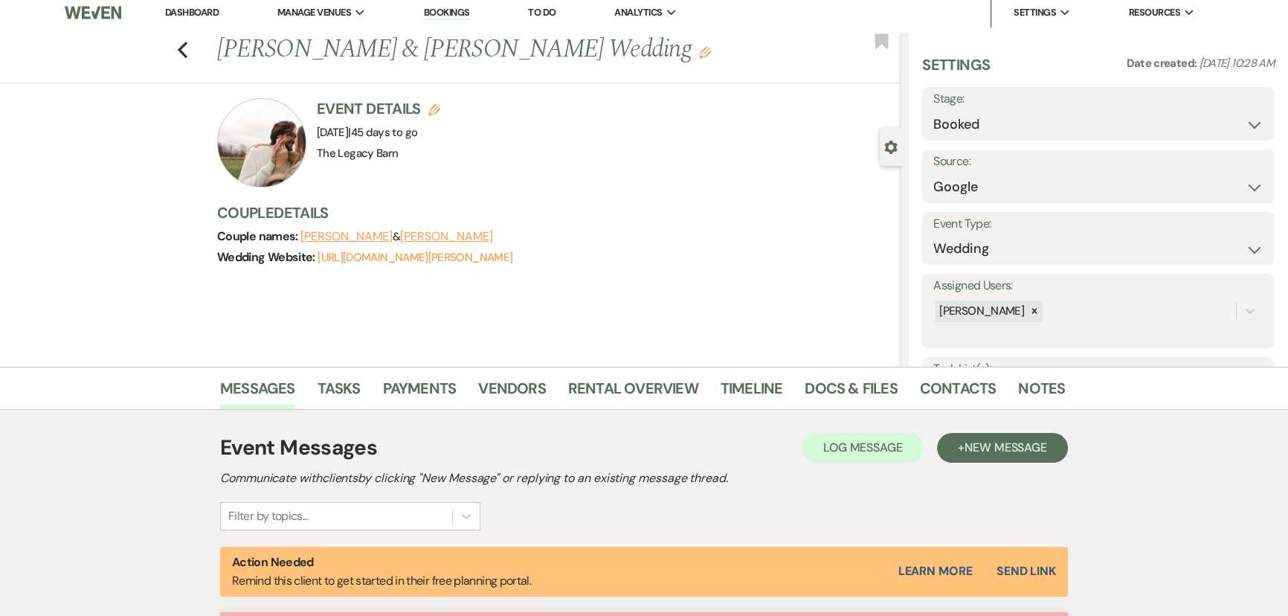
scroll to position [0, 0]
